Goal: Task Accomplishment & Management: Use online tool/utility

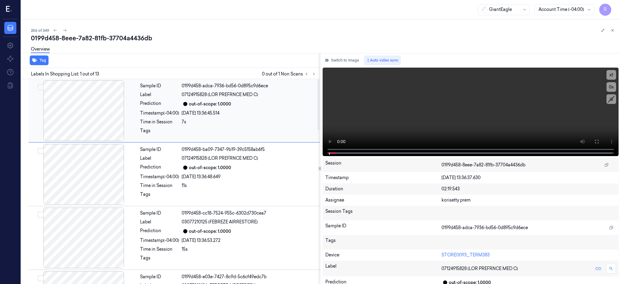
click at [317, 75] on button at bounding box center [313, 73] width 7 height 7
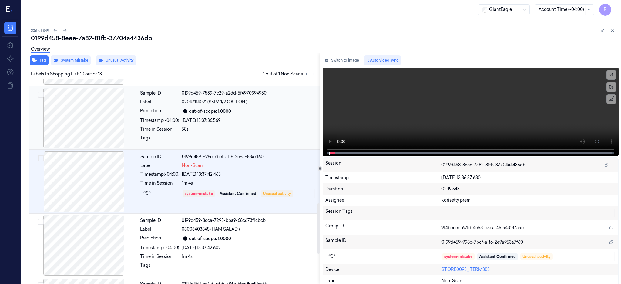
click at [79, 113] on div at bounding box center [84, 118] width 108 height 61
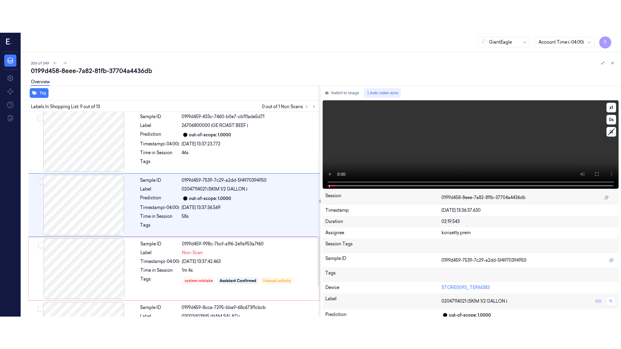
scroll to position [438, 0]
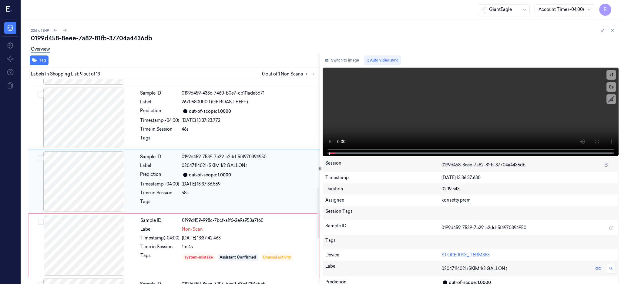
click at [92, 167] on div at bounding box center [84, 181] width 108 height 61
click at [76, 159] on div at bounding box center [84, 181] width 108 height 61
drag, startPoint x: 620, startPoint y: 138, endPoint x: 601, endPoint y: 194, distance: 58.8
click at [602, 138] on button at bounding box center [597, 142] width 10 height 10
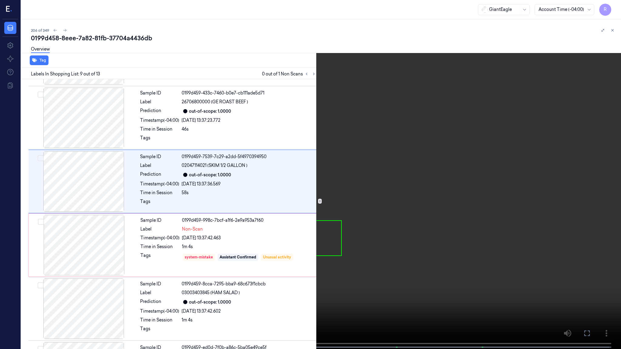
click at [452, 161] on video at bounding box center [310, 175] width 621 height 351
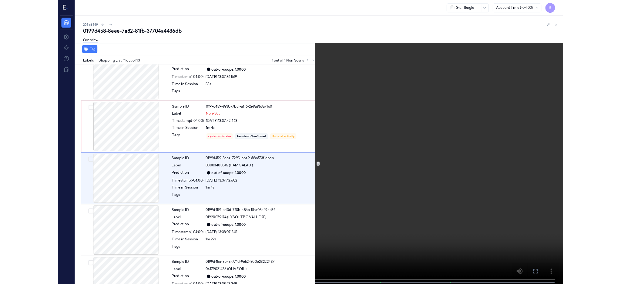
scroll to position [533, 0]
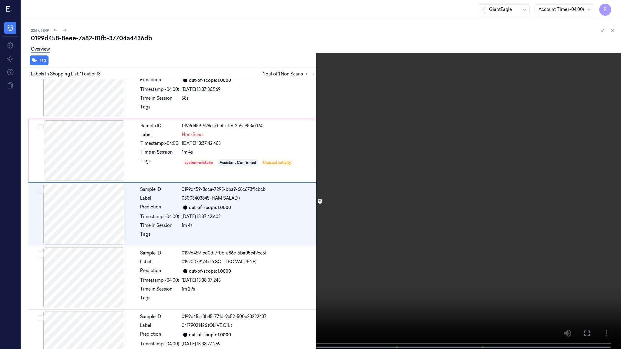
click at [335, 258] on video at bounding box center [310, 175] width 621 height 351
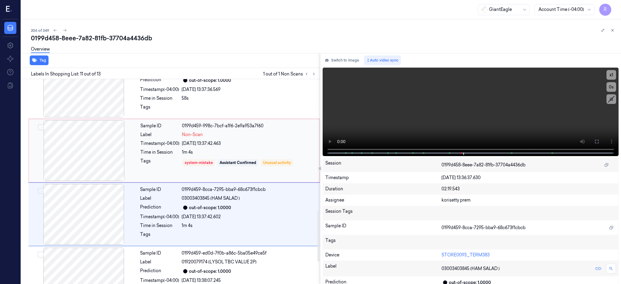
click at [79, 149] on div at bounding box center [84, 150] width 108 height 61
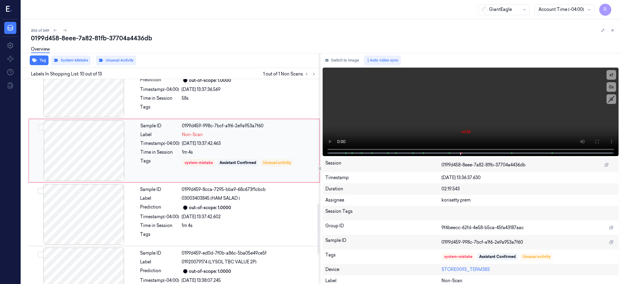
scroll to position [502, 0]
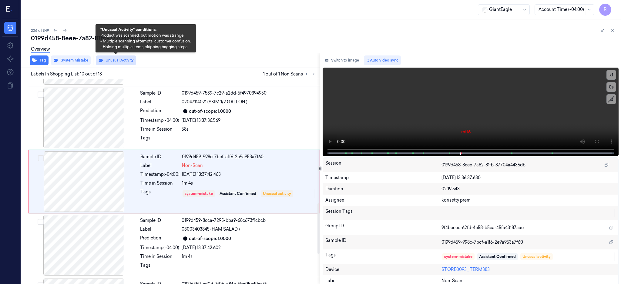
click at [117, 60] on button "Unusual Activity" at bounding box center [116, 60] width 40 height 10
